Goal: Transaction & Acquisition: Obtain resource

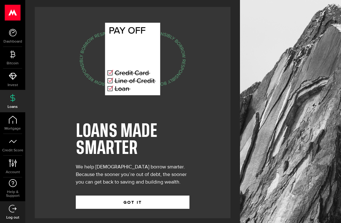
scroll to position [20, 0]
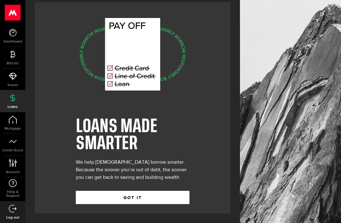
click at [161, 196] on button "GOT IT" at bounding box center [133, 197] width 114 height 13
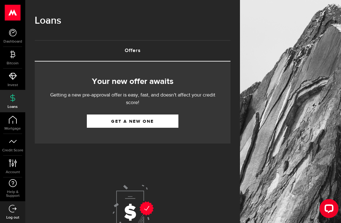
click at [143, 122] on link "Get a new one" at bounding box center [132, 120] width 91 height 13
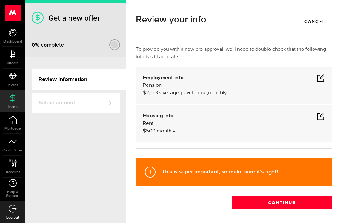
click at [314, 80] on div "Employment info Employed Hourly , (on maternity leave) undefined annually $2,00…" at bounding box center [234, 85] width 182 height 23
click at [176, 97] on div "Employment info Employed Hourly , (on maternity leave) undefined annually $2,00…" at bounding box center [233, 85] width 195 height 37
click at [155, 90] on div "Pension $2,000 average paycheque, monthly" at bounding box center [234, 89] width 182 height 15
click at [267, 204] on button "Continue" at bounding box center [281, 202] width 99 height 13
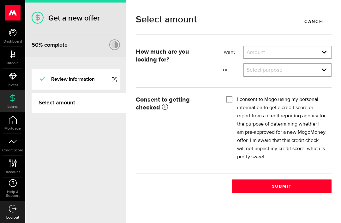
click at [261, 56] on select "Amount $500 $1000 $2000 $3000 $4000 $5000 $6000 $7000 $8000 $9000 $10000 $11000…" at bounding box center [287, 52] width 87 height 13
select select "3000"
click at [265, 72] on select "Select purpose Credit Card Refinancing/Pay Off Credit Cards Debt Consolidation …" at bounding box center [287, 70] width 87 height 13
select select "Emergency Loan"
click at [231, 102] on div at bounding box center [228, 99] width 5 height 5
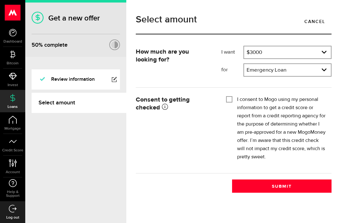
checkbox input "true"
click at [278, 184] on button "Submit" at bounding box center [281, 185] width 99 height 13
